Goal: Task Accomplishment & Management: Manage account settings

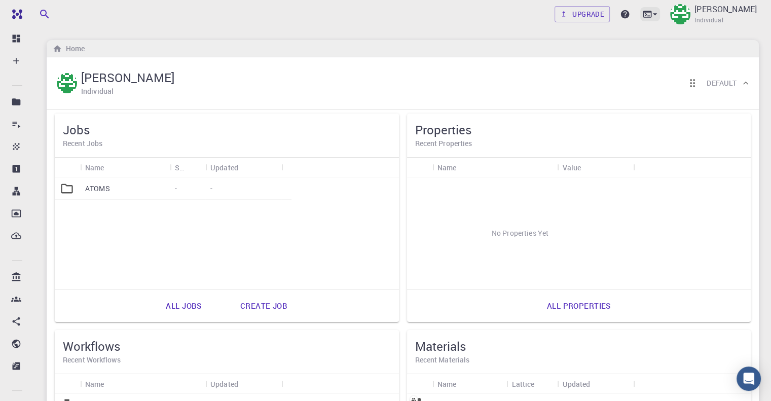
click at [642, 9] on icon at bounding box center [647, 14] width 10 height 10
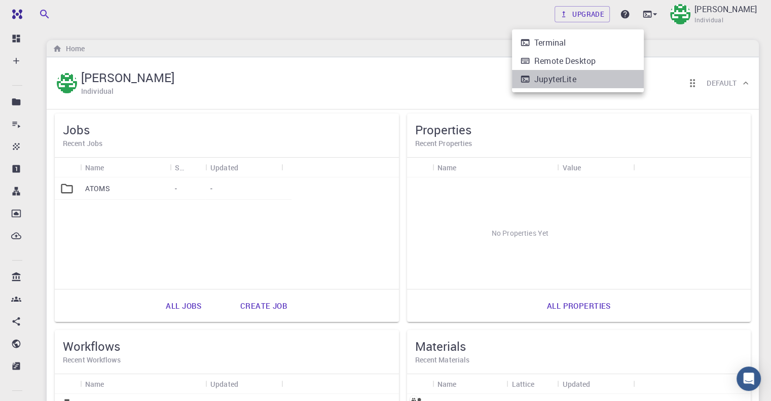
click at [553, 76] on div "JupyterLite" at bounding box center [555, 79] width 42 height 12
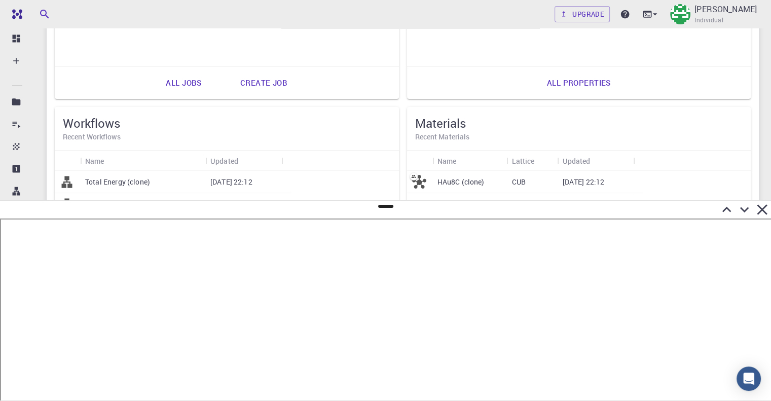
scroll to position [224, 0]
click at [645, 8] on div "Upgrade [PERSON_NAME] Individual" at bounding box center [656, 14] width 204 height 26
click at [643, 12] on icon at bounding box center [647, 14] width 9 height 7
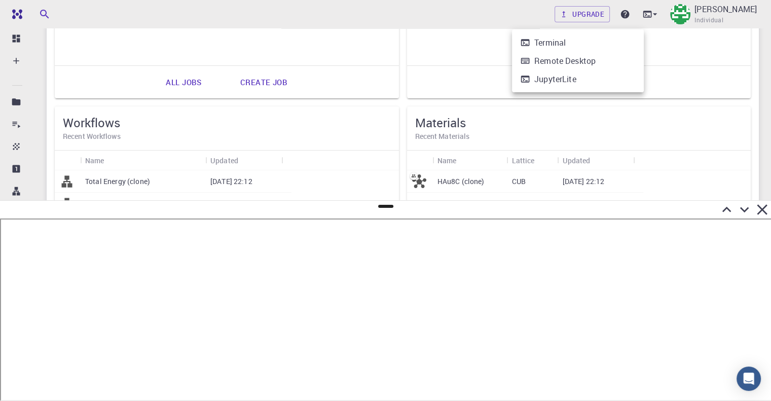
click at [591, 45] on li "Terminal" at bounding box center [578, 42] width 132 height 18
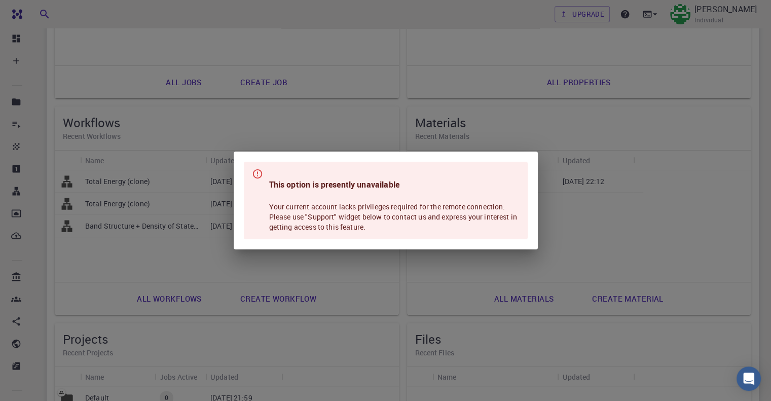
click at [367, 204] on div "This option is presently unavailable Your current account lacks privileges requ…" at bounding box center [394, 200] width 250 height 71
click at [493, 177] on div "This option is presently unavailable Your current account lacks privileges requ…" at bounding box center [394, 200] width 250 height 71
click at [516, 231] on div "This option is presently unavailable Your current account lacks privileges requ…" at bounding box center [394, 200] width 250 height 71
click at [487, 275] on div "This option is presently unavailable Your current account lacks privileges requ…" at bounding box center [385, 200] width 771 height 401
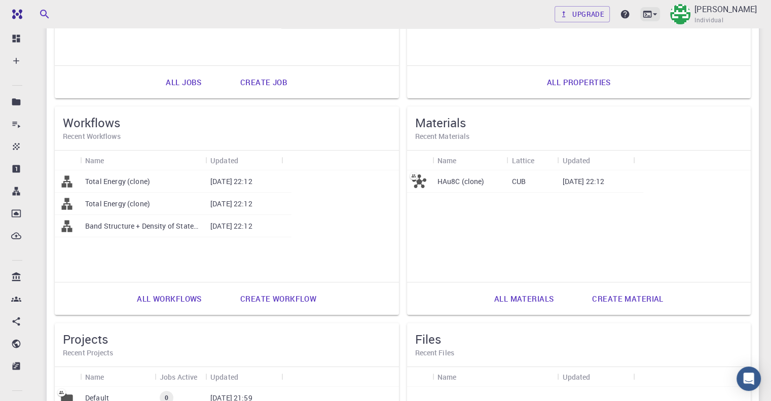
click at [642, 15] on icon at bounding box center [647, 14] width 10 height 10
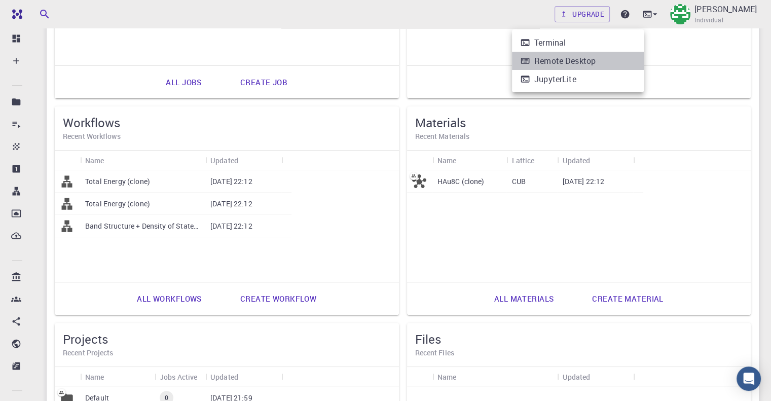
click at [603, 59] on li "Remote Desktop" at bounding box center [578, 61] width 132 height 18
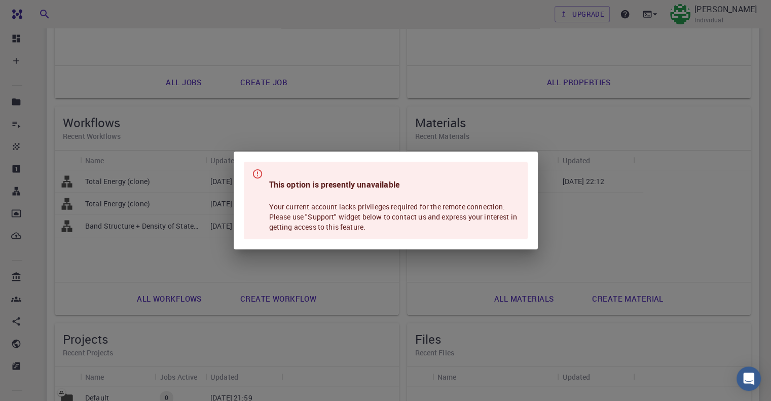
click at [418, 190] on h4 "This option is presently unavailable" at bounding box center [394, 184] width 250 height 12
drag, startPoint x: 464, startPoint y: 250, endPoint x: 491, endPoint y: 263, distance: 29.7
click at [464, 251] on div "This option is presently unavailable Your current account lacks privileges requ…" at bounding box center [385, 200] width 771 height 401
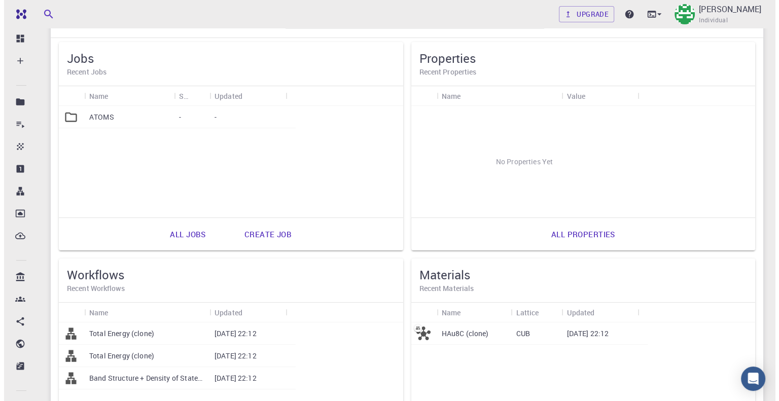
scroll to position [0, 0]
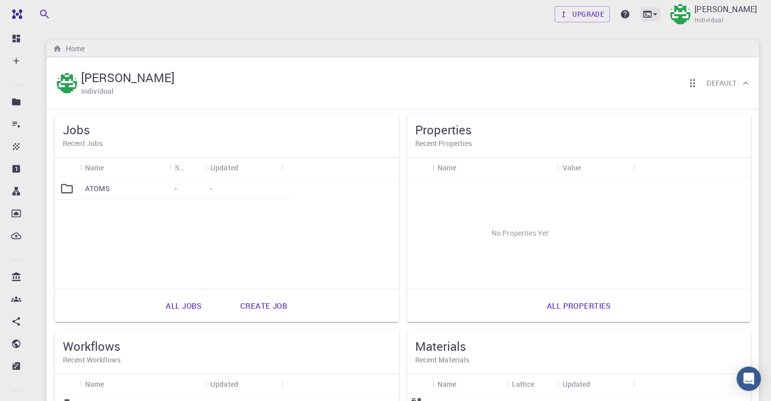
click at [642, 10] on icon at bounding box center [647, 14] width 10 height 10
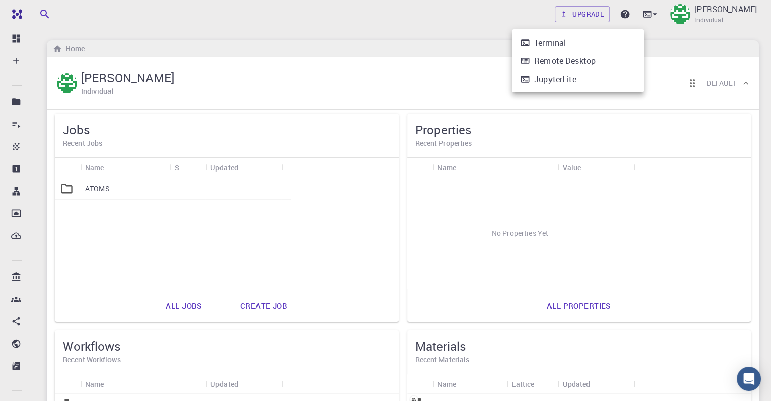
click at [566, 42] on div "Terminal" at bounding box center [549, 42] width 31 height 12
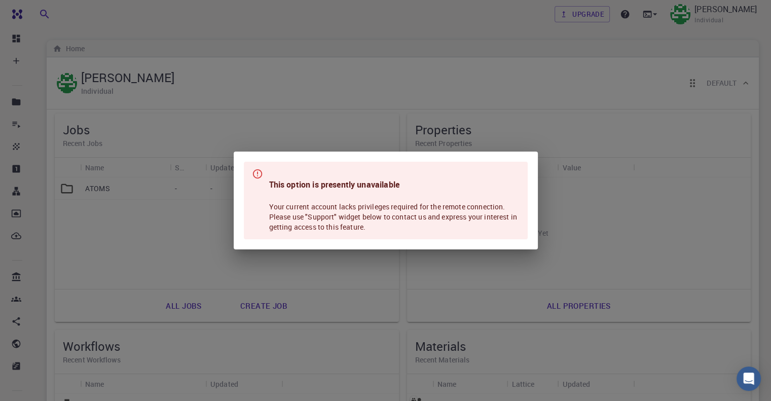
drag, startPoint x: 503, startPoint y: 218, endPoint x: 535, endPoint y: 225, distance: 32.0
click at [504, 218] on div "This option is presently unavailable Your current account lacks privileges requ…" at bounding box center [394, 200] width 250 height 71
click at [615, 229] on div "This option is presently unavailable Your current account lacks privileges requ…" at bounding box center [385, 200] width 771 height 401
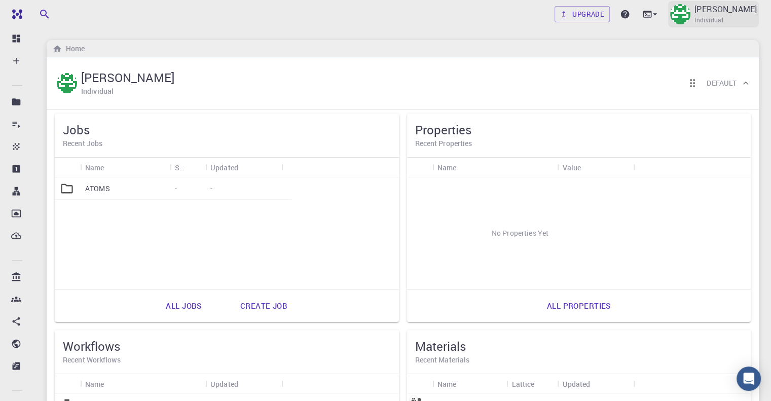
click at [708, 11] on p "[PERSON_NAME]" at bounding box center [725, 9] width 62 height 12
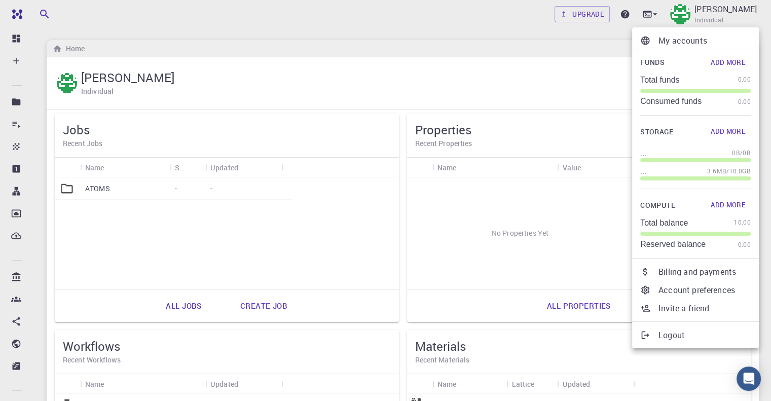
click at [673, 344] on ul "My accounts Funds Add More Total funds 0.00 Consumed funds 0.00 Storage Add Mor…" at bounding box center [695, 187] width 127 height 321
click at [672, 338] on p "Logout" at bounding box center [704, 335] width 92 height 12
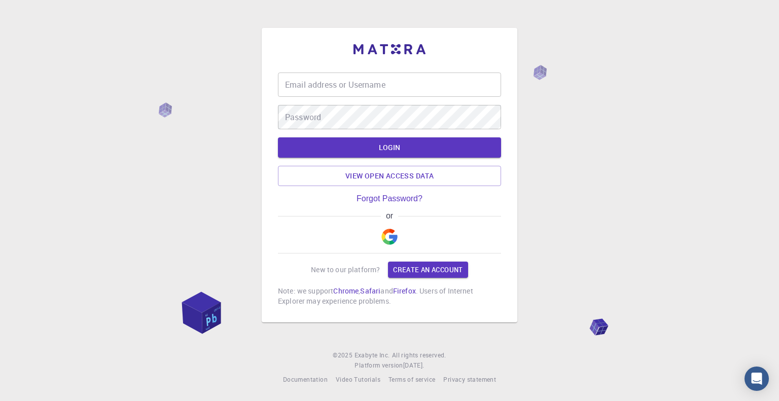
click at [385, 236] on img "button" at bounding box center [389, 237] width 16 height 16
click at [393, 236] on img "button" at bounding box center [389, 237] width 16 height 16
click at [388, 234] on img "button" at bounding box center [389, 237] width 16 height 16
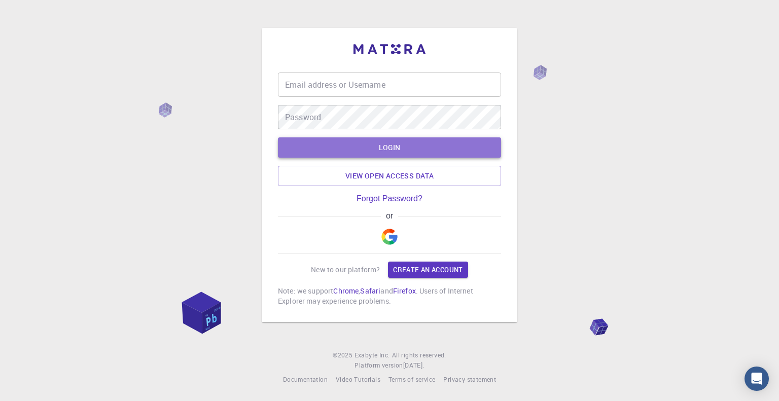
click at [382, 151] on button "LOGIN" at bounding box center [389, 147] width 223 height 20
